Goal: Transaction & Acquisition: Obtain resource

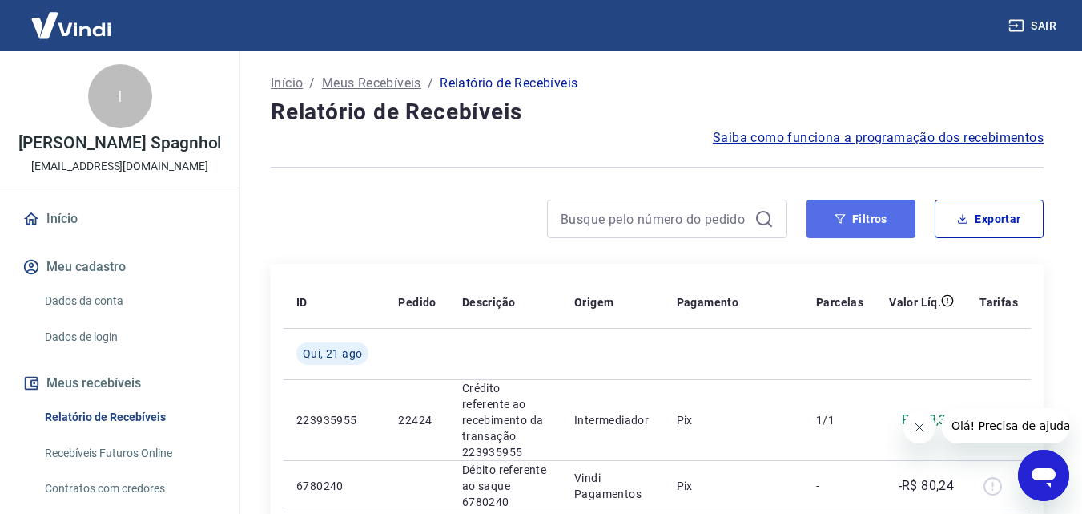
click at [879, 223] on button "Filtros" at bounding box center [861, 218] width 109 height 38
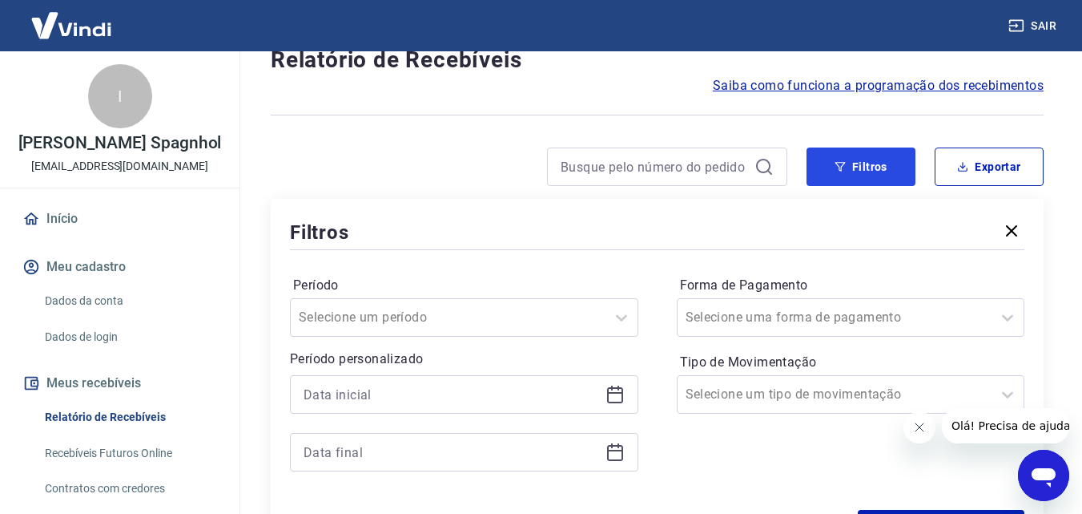
scroll to position [80, 0]
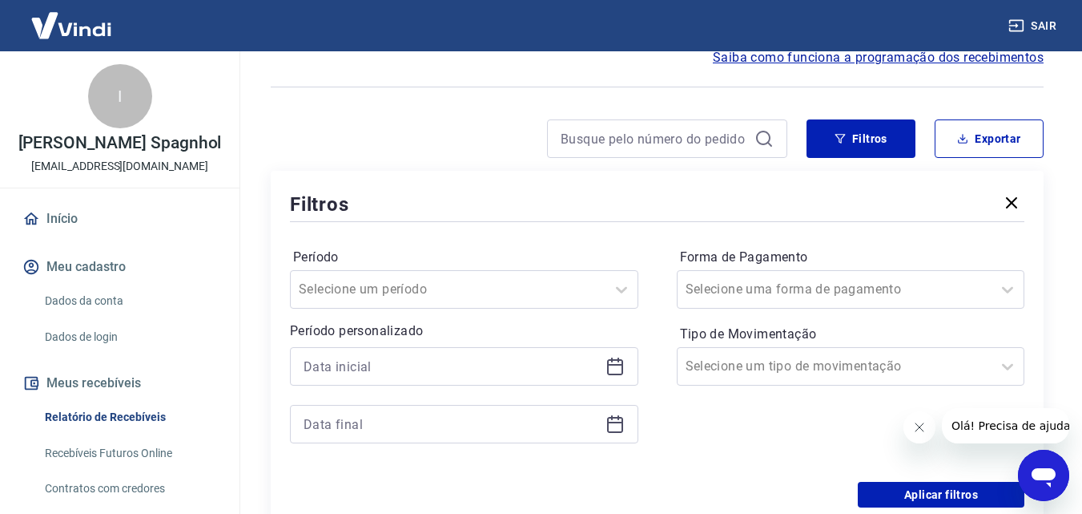
click at [618, 366] on icon at bounding box center [615, 365] width 19 height 19
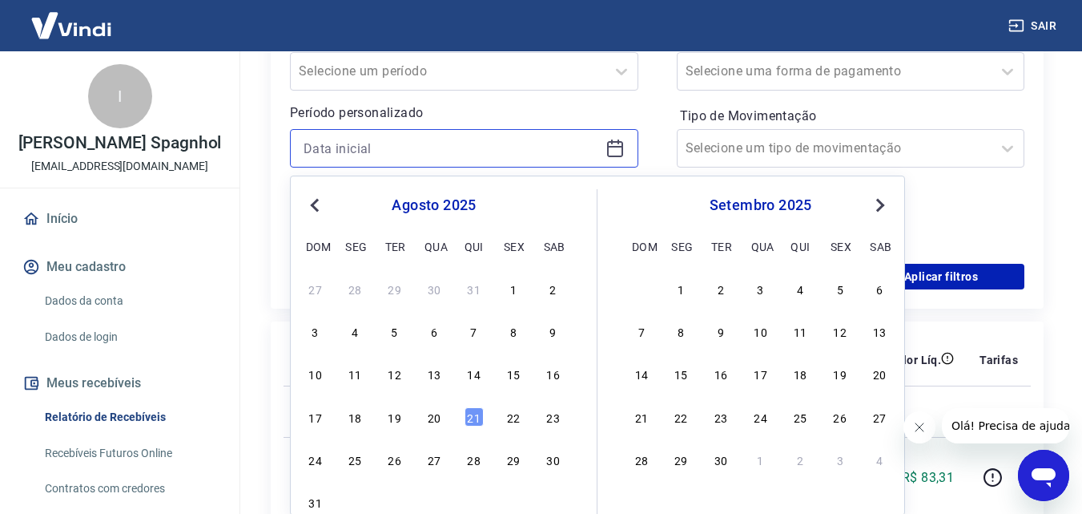
scroll to position [401, 0]
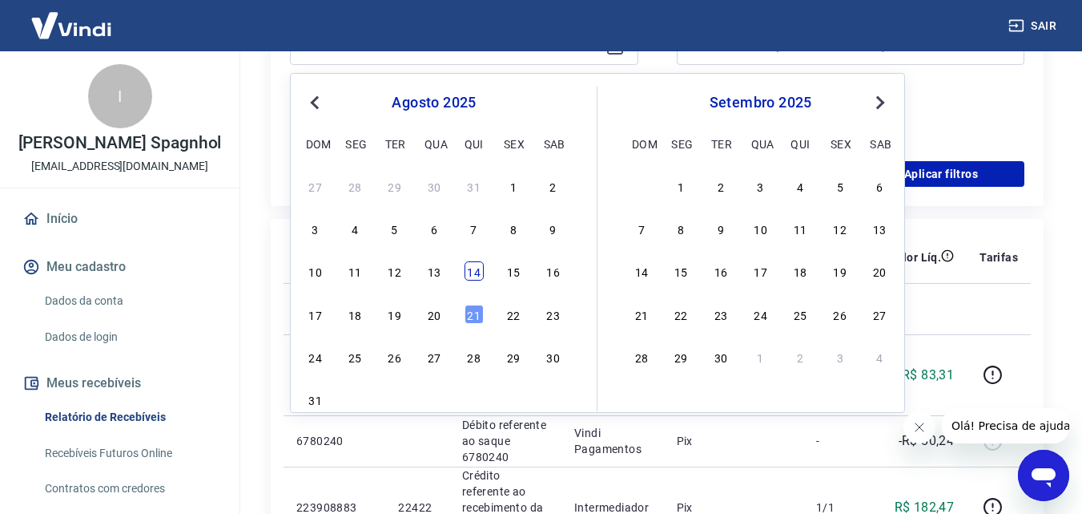
click at [466, 268] on div "14" at bounding box center [474, 270] width 19 height 19
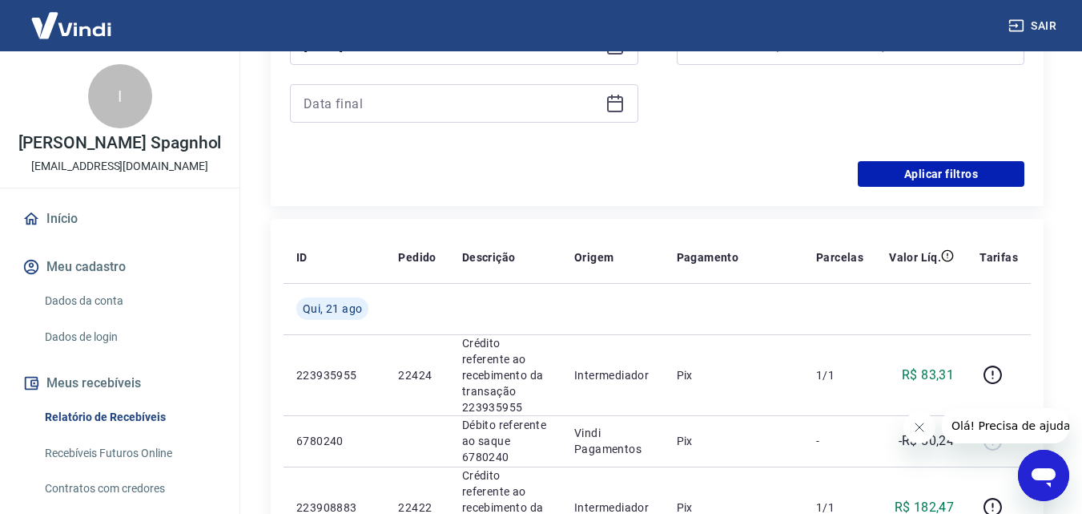
type input "[DATE]"
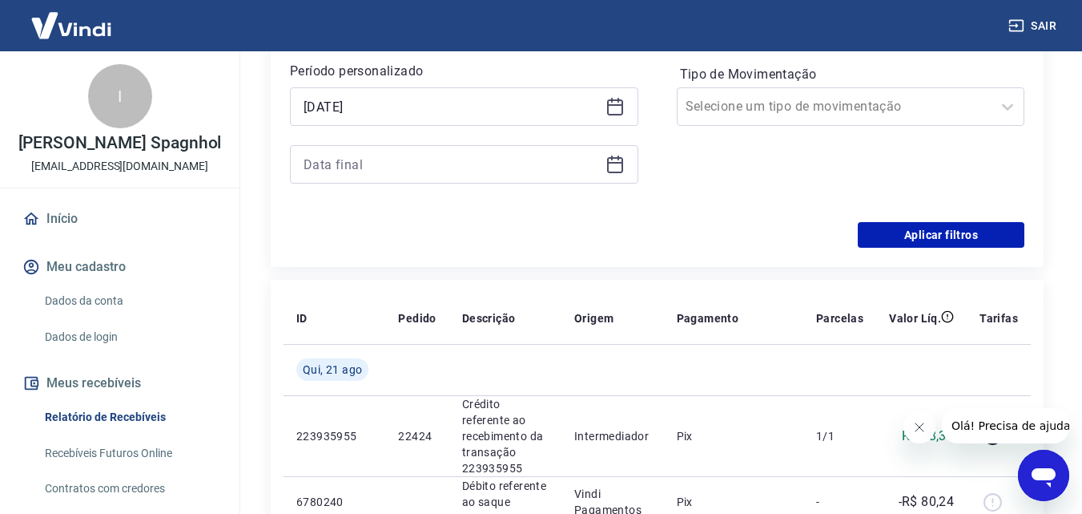
scroll to position [240, 0]
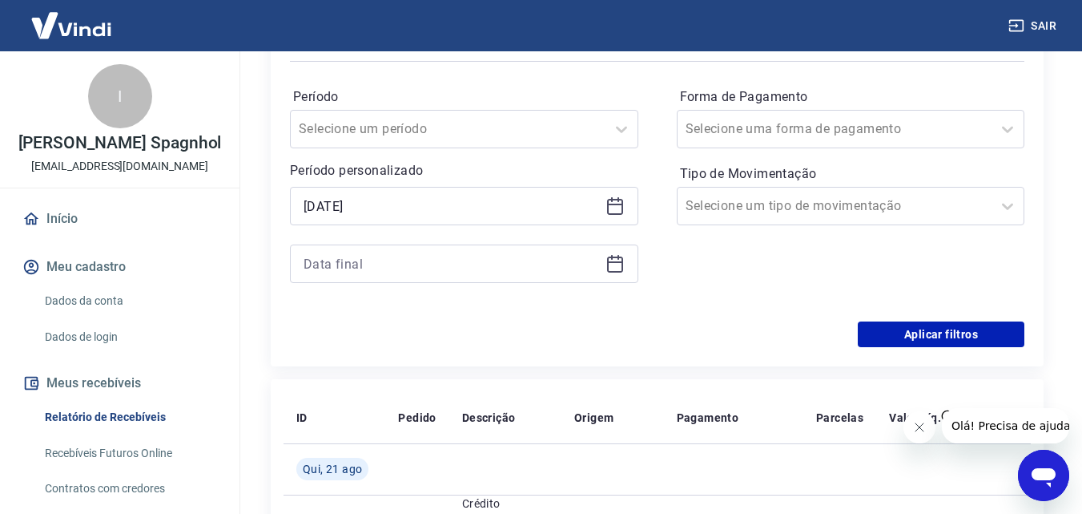
click at [622, 261] on icon at bounding box center [615, 262] width 16 height 2
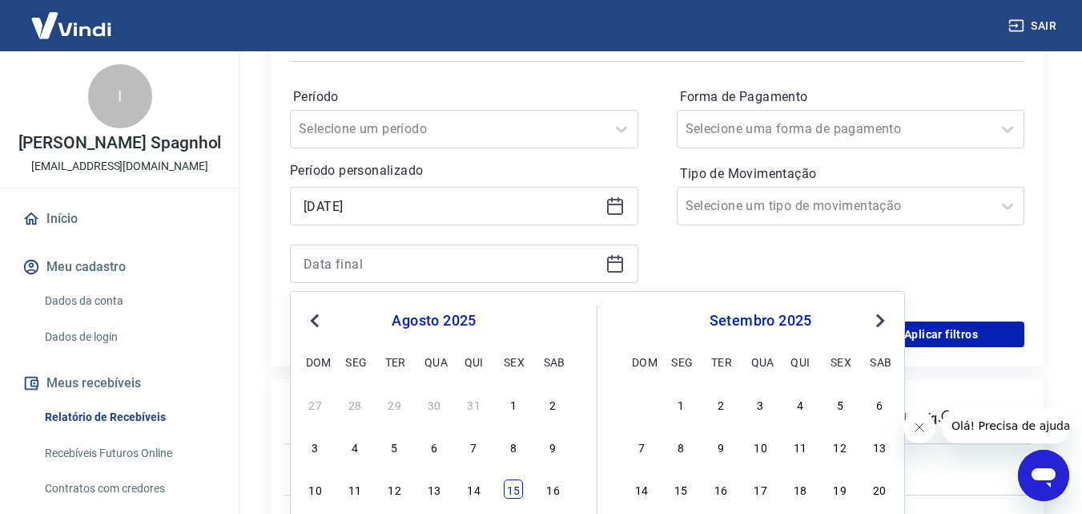
click at [516, 494] on div "15" at bounding box center [513, 488] width 19 height 19
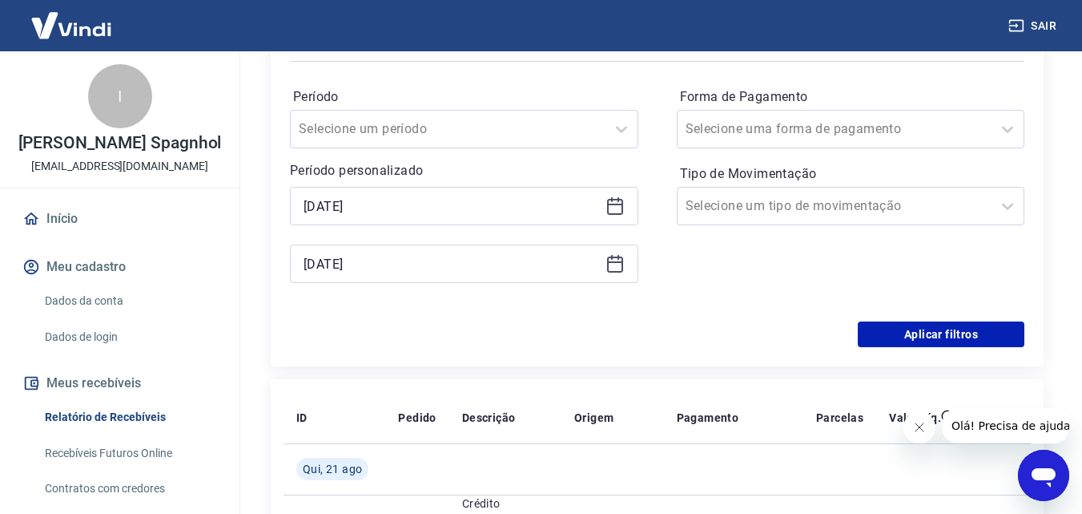
type input "[DATE]"
click at [965, 320] on div "Período Selecione um período Período personalizado Selected date: [DATE] [DATE]…" at bounding box center [657, 193] width 735 height 256
click at [972, 329] on button "Aplicar filtros" at bounding box center [941, 334] width 167 height 26
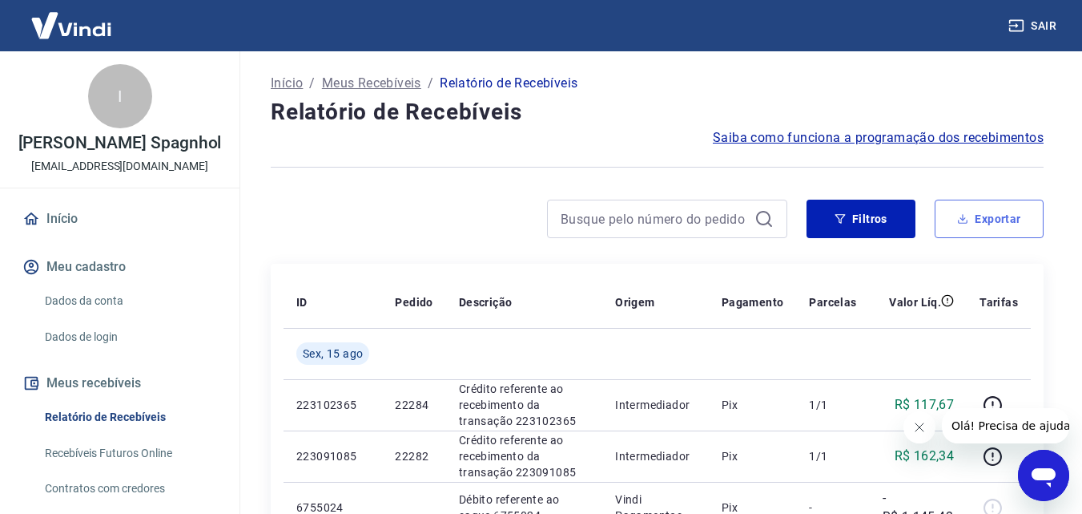
click at [1010, 216] on button "Exportar" at bounding box center [989, 218] width 109 height 38
type input "[DATE]"
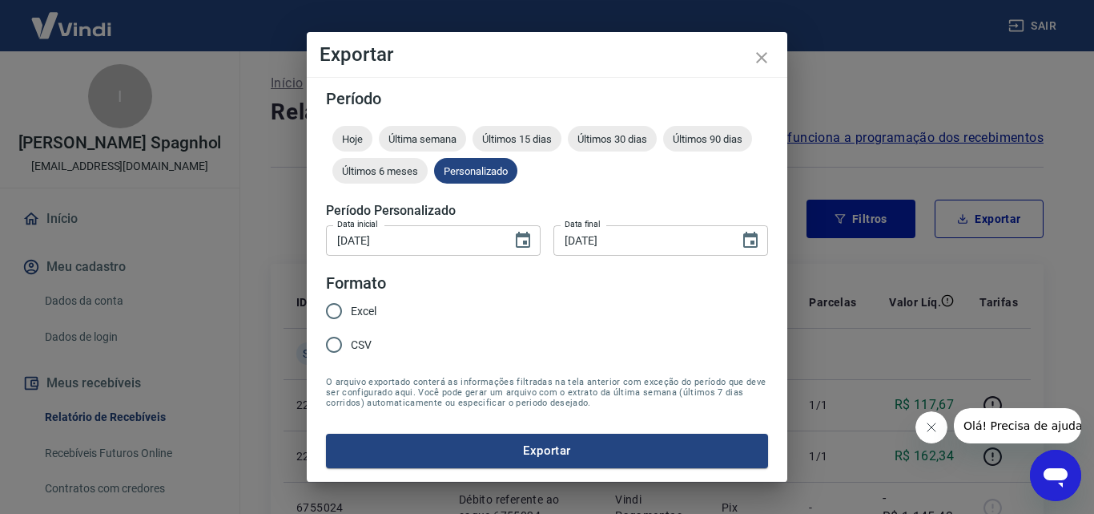
click at [361, 311] on span "Excel" at bounding box center [364, 311] width 26 height 17
click at [351, 311] on input "Excel" at bounding box center [334, 311] width 34 height 34
radio input "true"
click at [473, 449] on button "Exportar" at bounding box center [547, 450] width 442 height 34
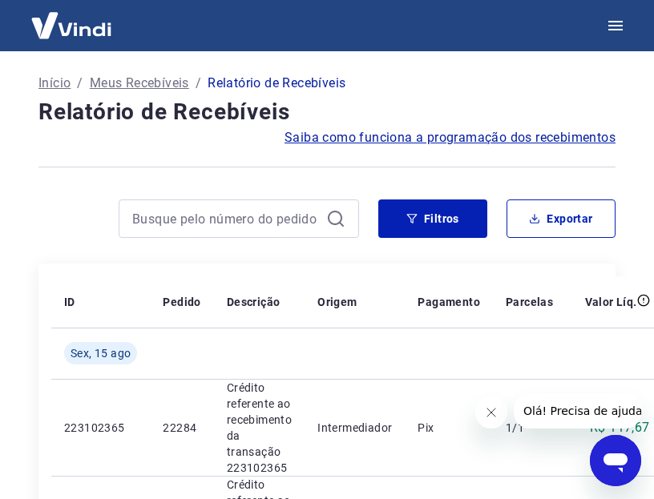
drag, startPoint x: 530, startPoint y: 90, endPoint x: 456, endPoint y: 57, distance: 81.4
click at [530, 90] on div "Início / Meus Recebíveis / Relatório de Recebíveis" at bounding box center [326, 83] width 577 height 26
